Goal: Task Accomplishment & Management: Use online tool/utility

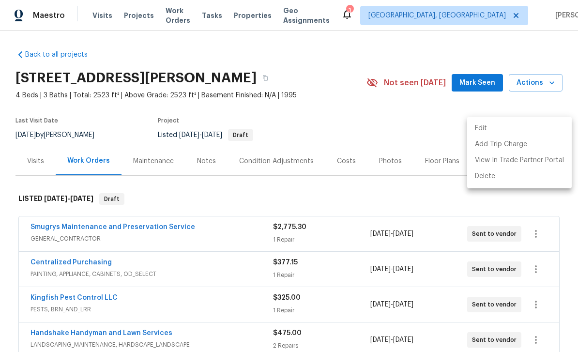
scroll to position [176, 0]
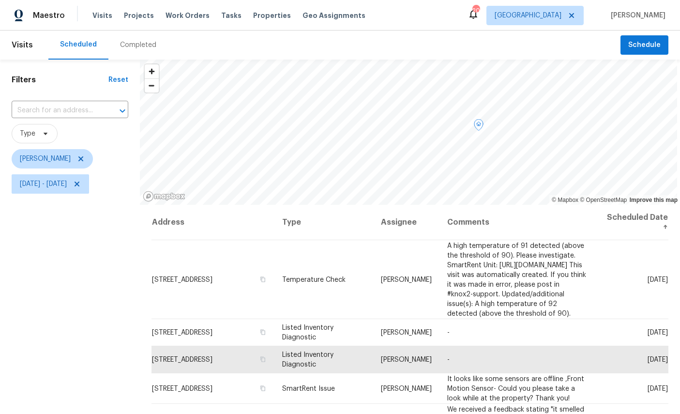
scroll to position [36, 0]
click at [639, 39] on span "Schedule" at bounding box center [644, 45] width 32 height 12
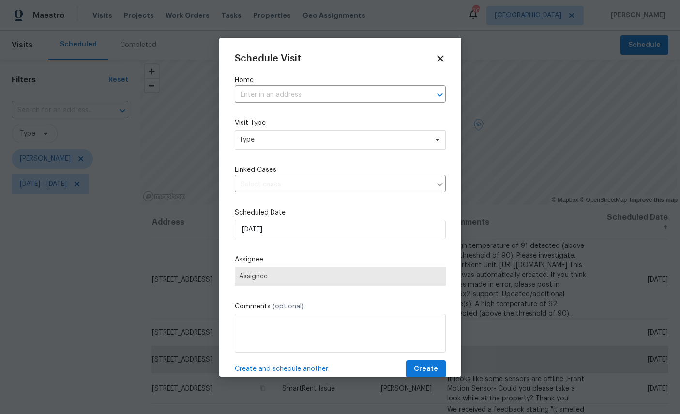
click at [327, 98] on input "text" at bounding box center [327, 95] width 184 height 15
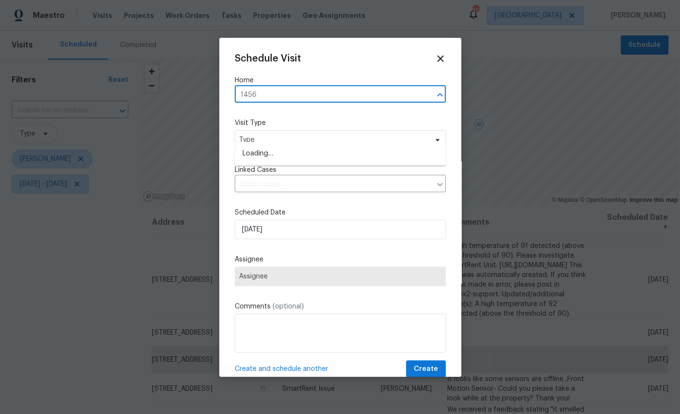
type input "14562"
click at [325, 146] on li "14562 Serenoa Dr, Jacksonville, FL 32258" at bounding box center [340, 154] width 211 height 16
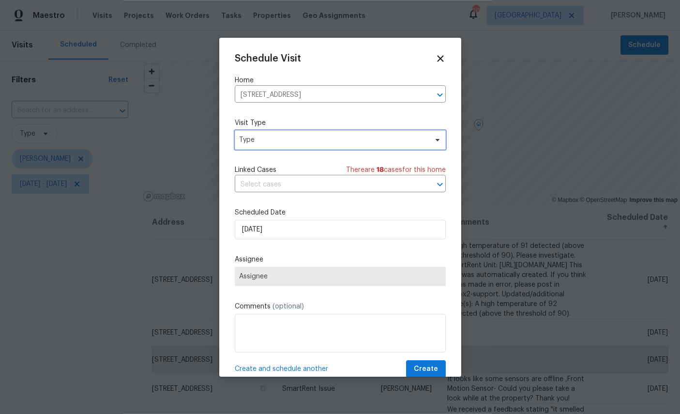
click at [333, 142] on span "Type" at bounding box center [333, 140] width 188 height 10
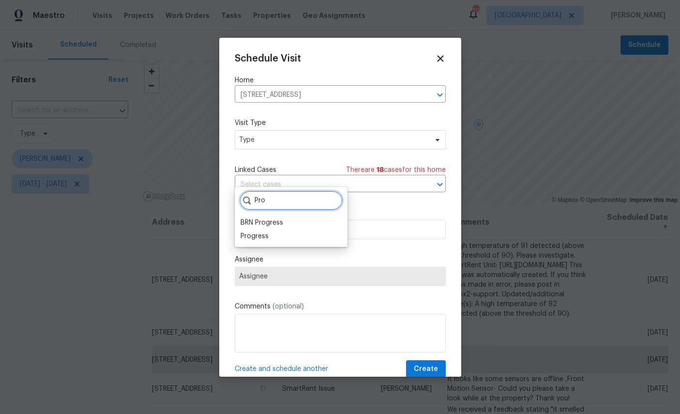
type input "Pro"
click at [259, 231] on div "Progress" at bounding box center [254, 236] width 28 height 10
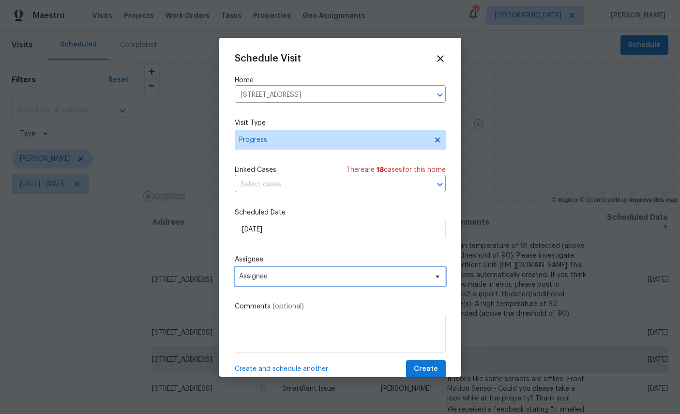
click at [301, 274] on span "Assignee" at bounding box center [334, 276] width 190 height 8
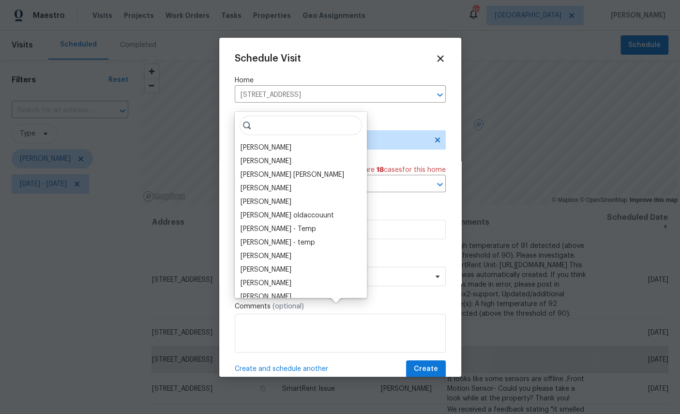
click at [273, 143] on div "[PERSON_NAME]" at bounding box center [265, 148] width 51 height 10
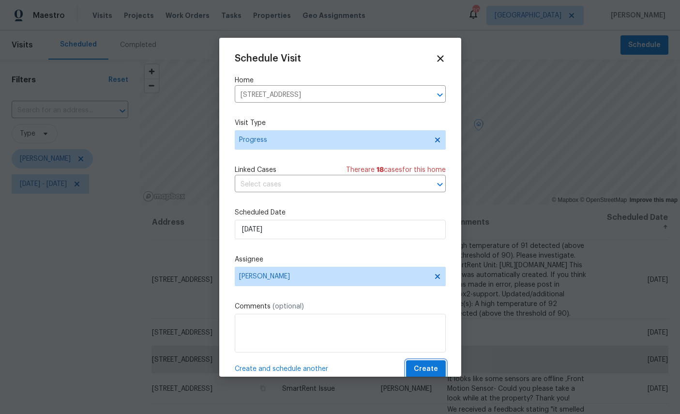
click at [427, 368] on span "Create" at bounding box center [426, 369] width 24 height 12
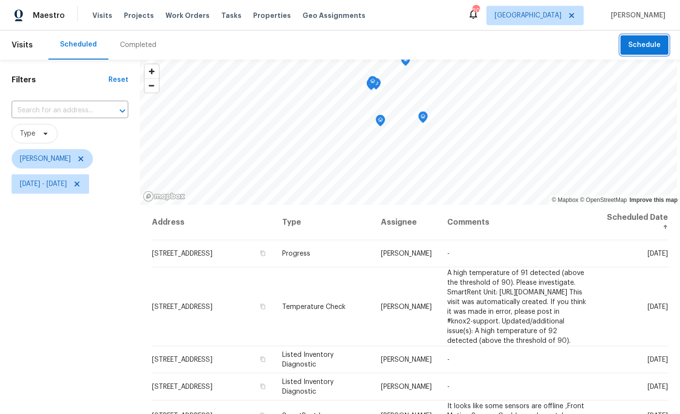
click at [385, 117] on icon "Map marker" at bounding box center [380, 120] width 9 height 11
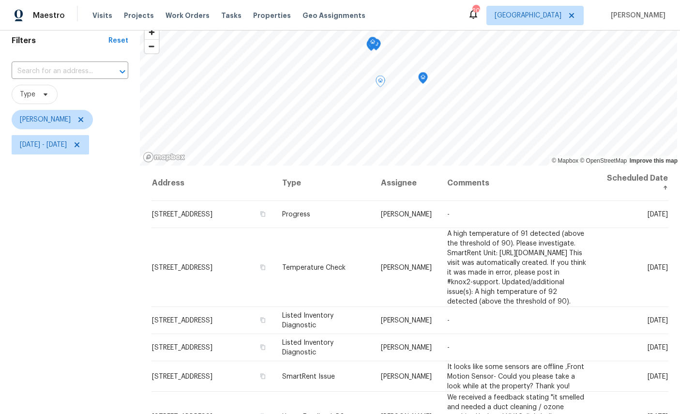
scroll to position [38, 0]
click at [427, 83] on icon "Map marker" at bounding box center [422, 79] width 9 height 11
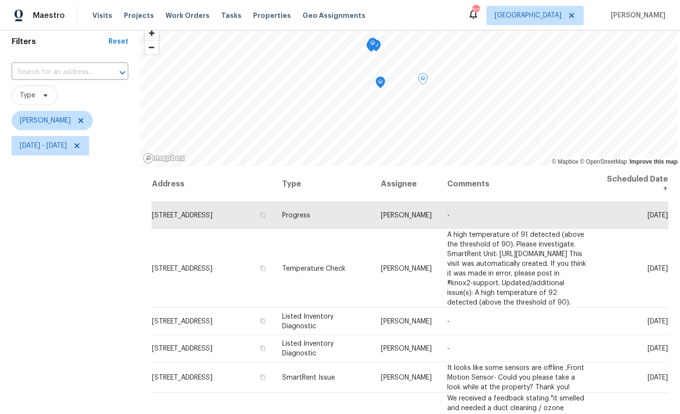
click at [382, 83] on icon "Map marker" at bounding box center [380, 82] width 3 height 2
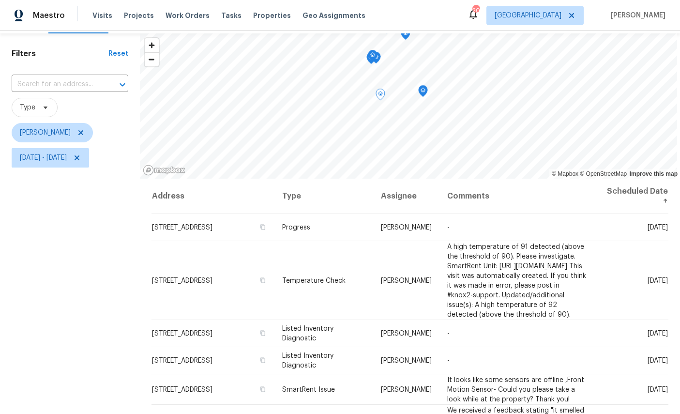
scroll to position [23, 0]
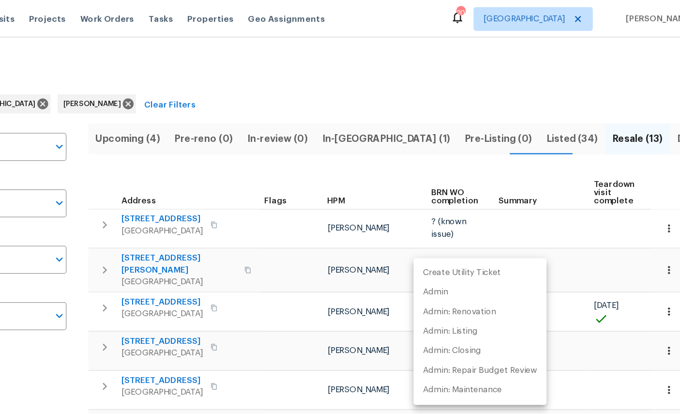
scroll to position [175, 0]
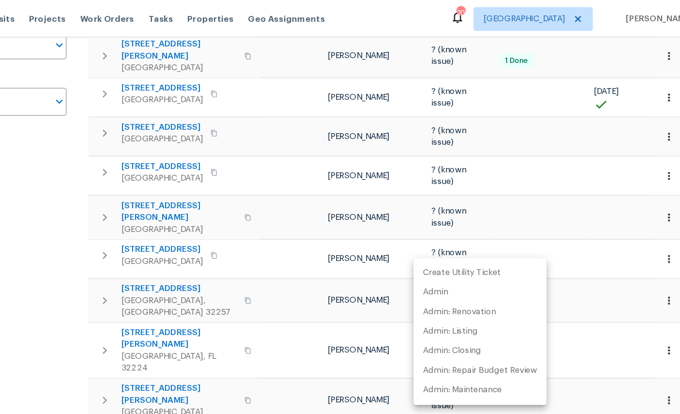
click at [40, 214] on div at bounding box center [340, 207] width 680 height 414
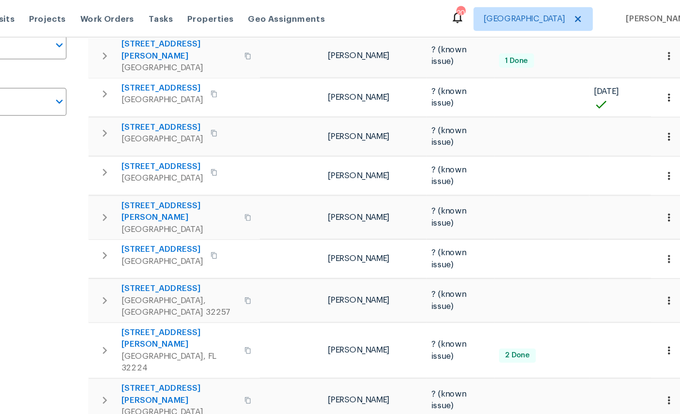
click at [40, 213] on div "Create Utility Ticket Admin Admin: Renovation Admin: Listing Admin: Closing Adm…" at bounding box center [340, 207] width 680 height 414
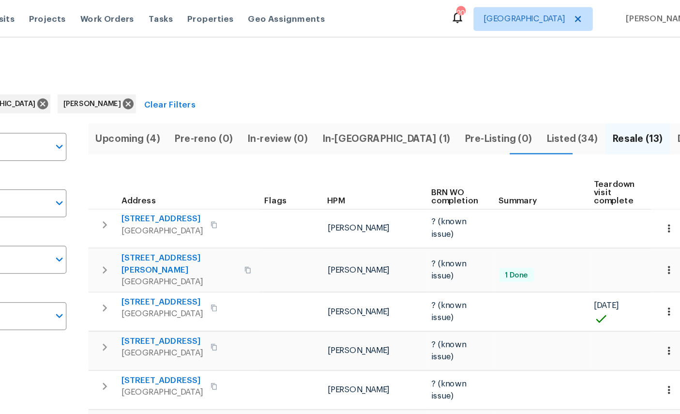
scroll to position [0, 0]
click at [652, 109] on span "Done (334)" at bounding box center [674, 113] width 44 height 14
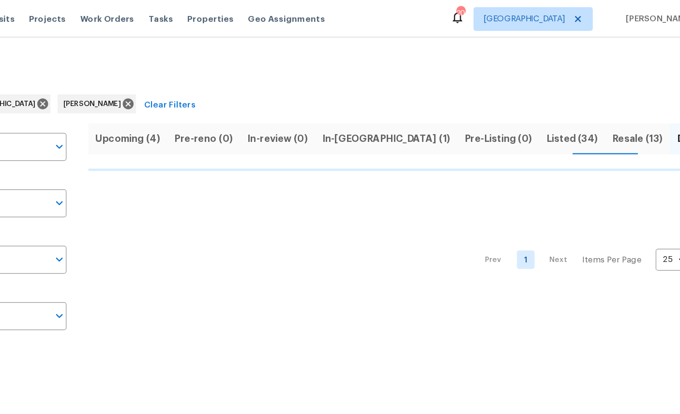
click at [599, 115] on span "Resale (13)" at bounding box center [619, 113] width 41 height 14
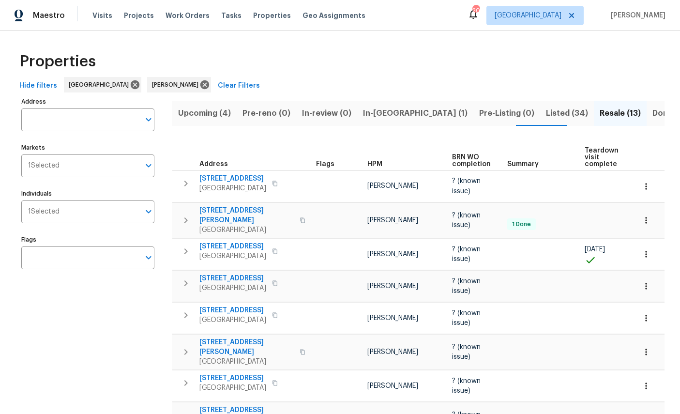
click at [652, 110] on span "Done (334)" at bounding box center [674, 113] width 44 height 14
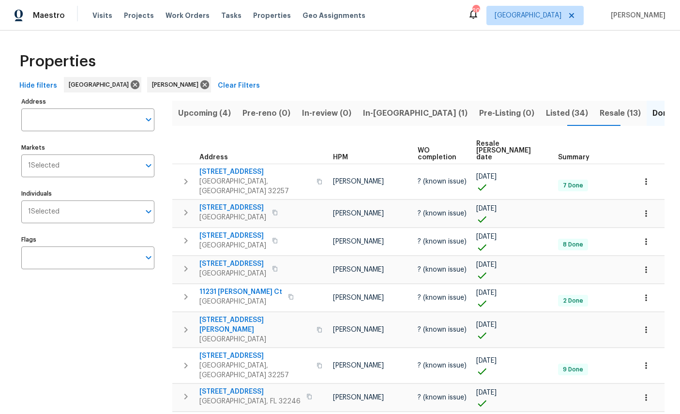
click at [54, 116] on input "Address" at bounding box center [80, 119] width 119 height 23
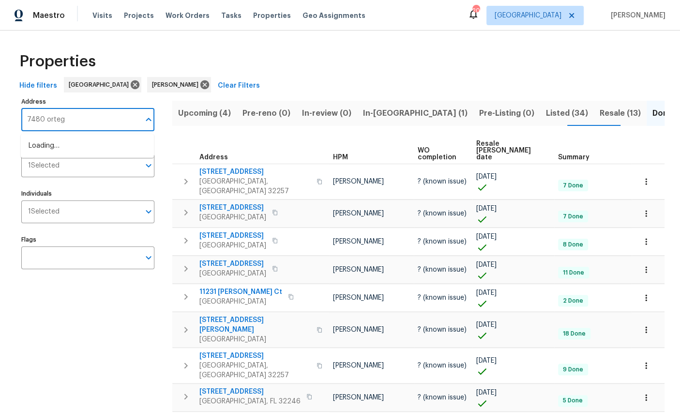
type input "7480 ortega"
click at [60, 151] on li "7480 Ortega Hills Dr Jacksonville FL 32244" at bounding box center [87, 146] width 133 height 16
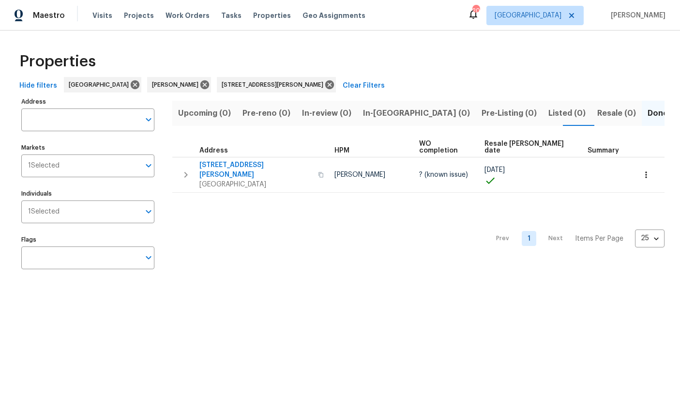
type input "7480 Ortega Hills Dr Jacksonville FL 32244"
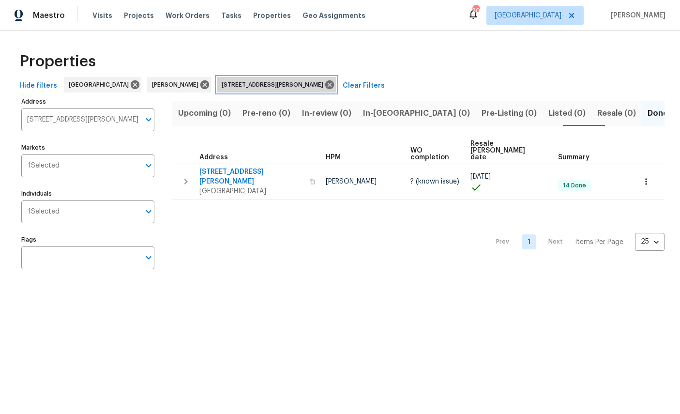
click at [325, 80] on icon at bounding box center [329, 84] width 11 height 11
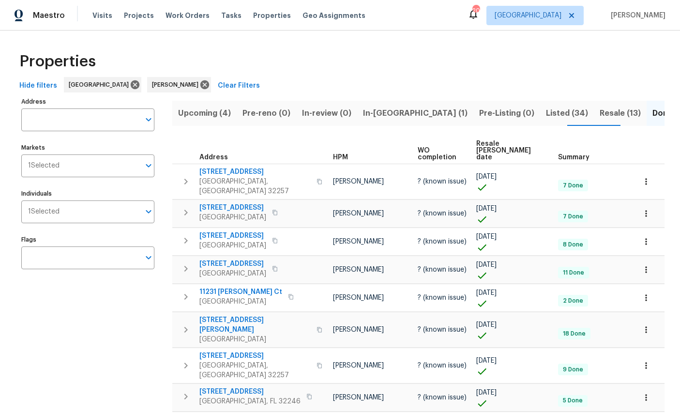
click at [599, 114] on span "Resale (13)" at bounding box center [619, 113] width 41 height 14
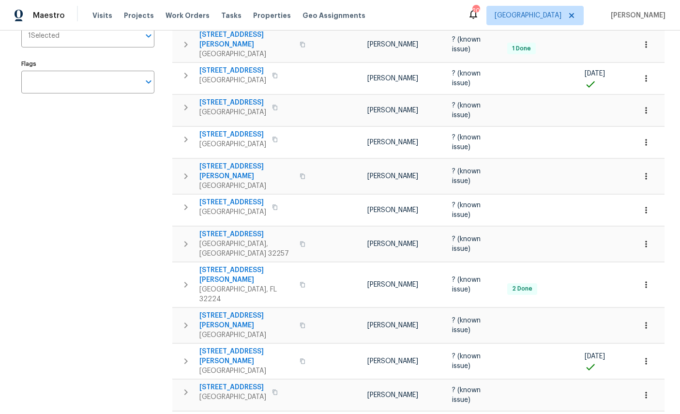
scroll to position [175, 0]
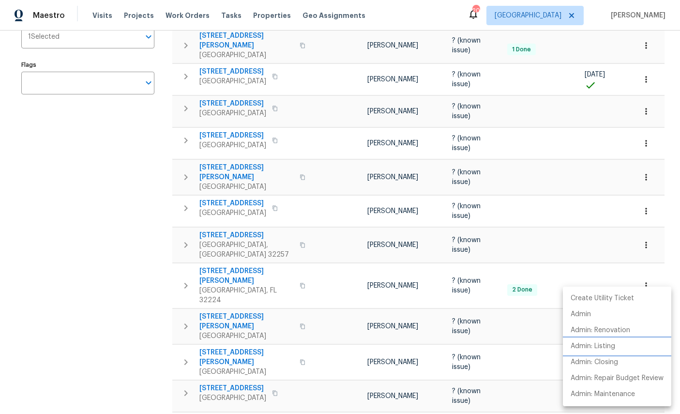
click at [604, 342] on p "Admin: Listing" at bounding box center [592, 346] width 45 height 10
